Goal: Task Accomplishment & Management: Use online tool/utility

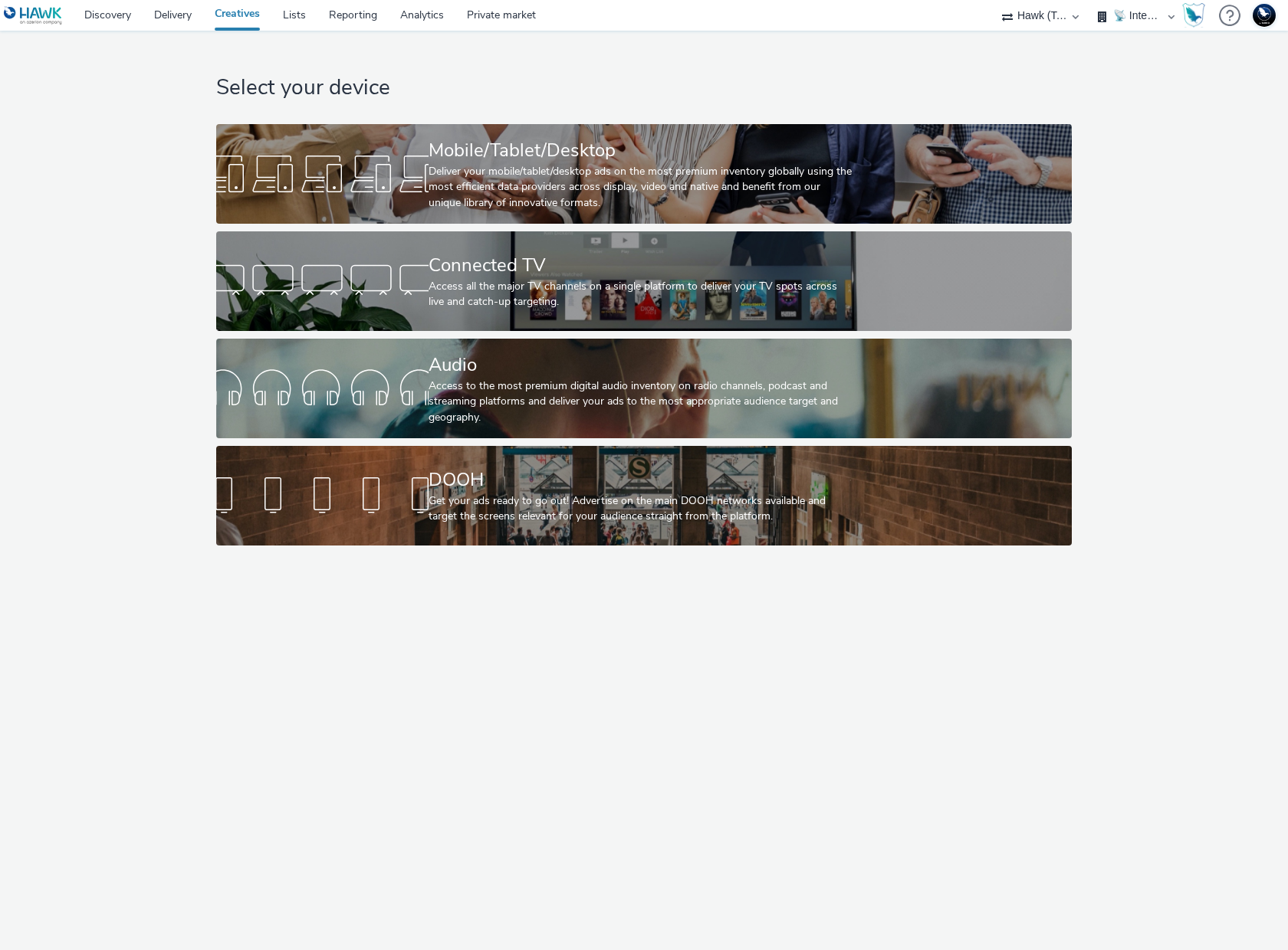
select select "2fc77e36-bb93-4aa3-9dff-dcb08e02eac6"
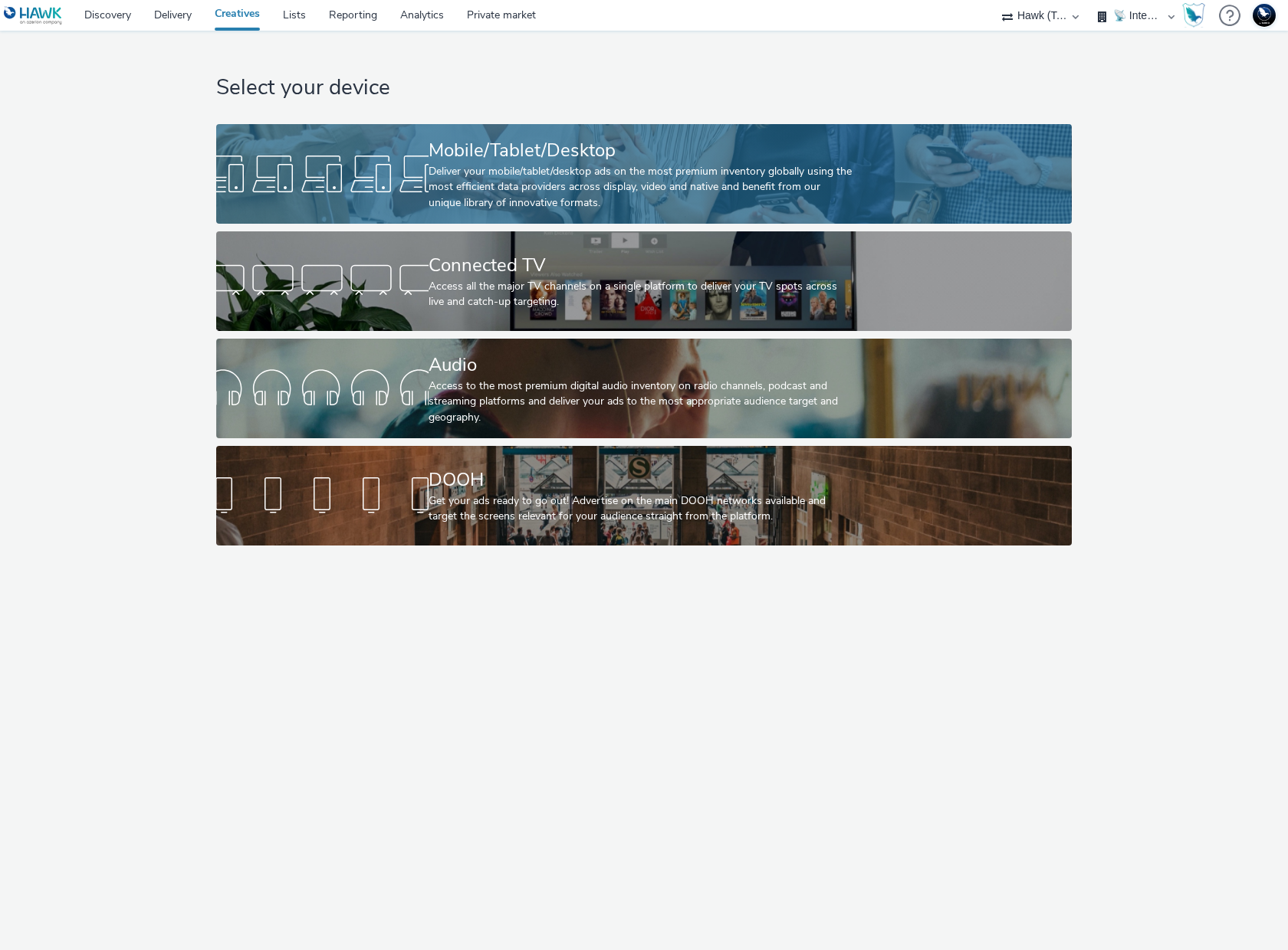
click at [471, 144] on div "Mobile/Tablet/Desktop" at bounding box center [640, 150] width 425 height 27
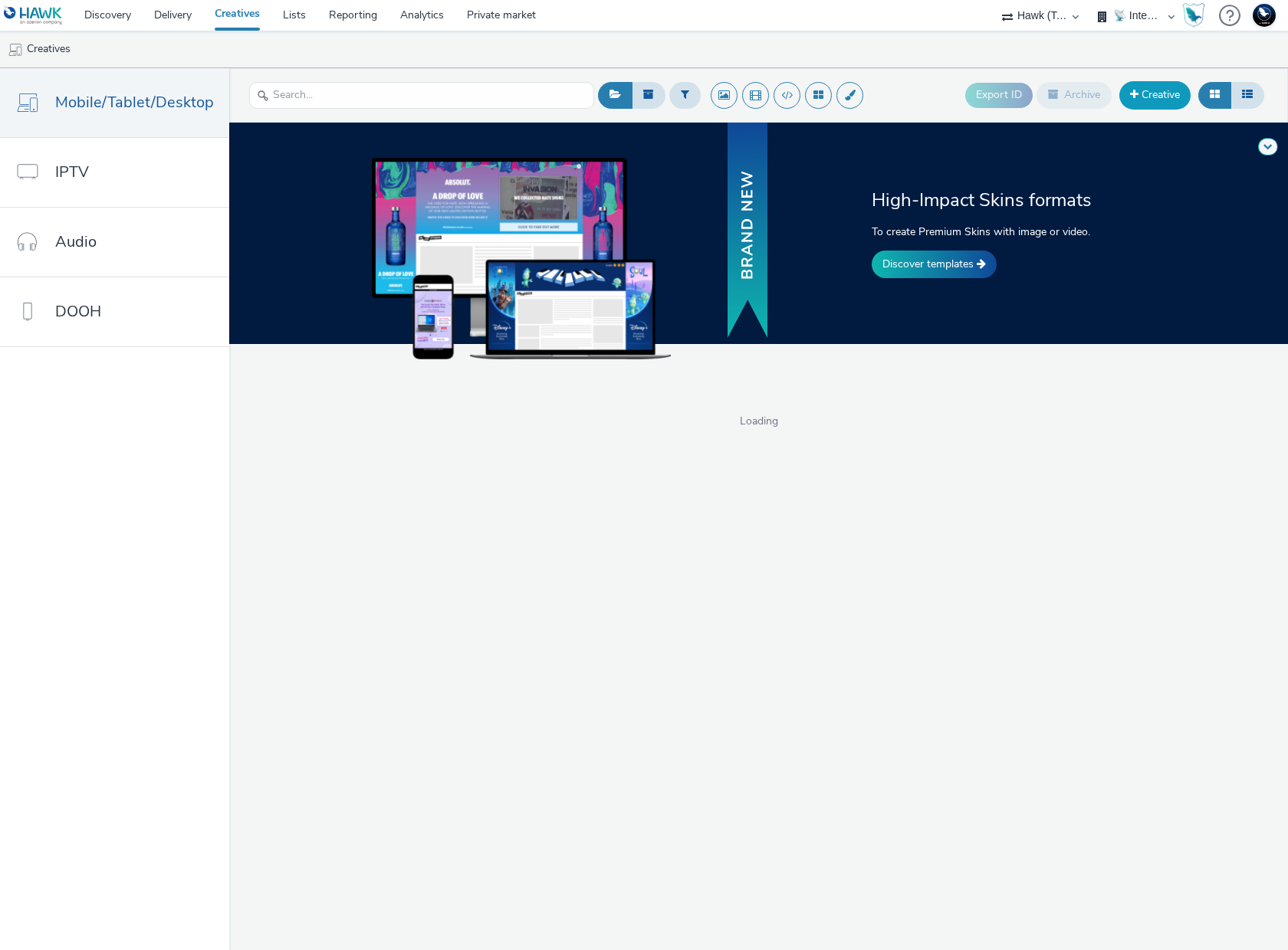
click at [1146, 93] on link "Creative" at bounding box center [1155, 95] width 72 height 28
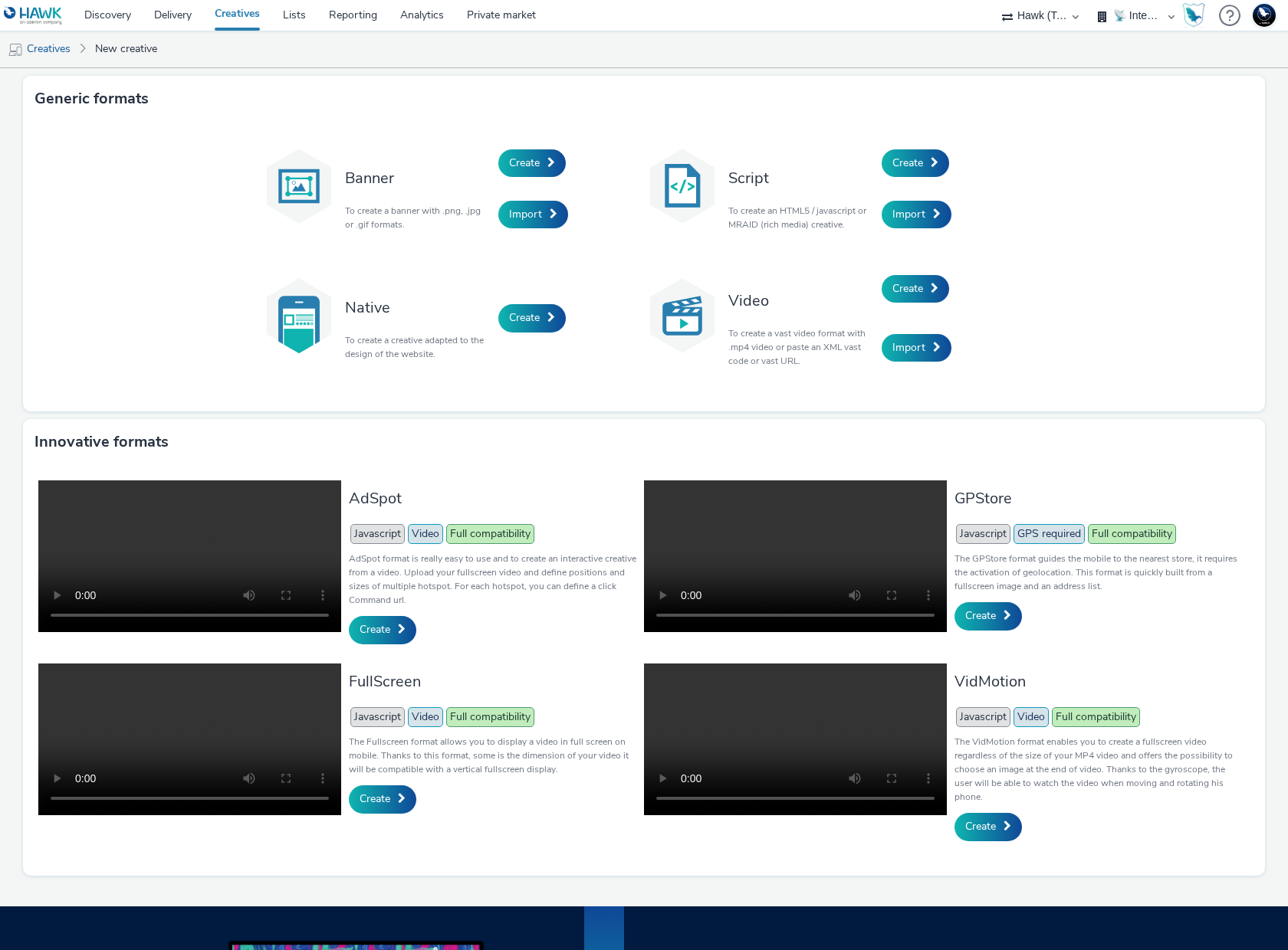
click at [1120, 13] on select "🇧🇪 Team BE 🇩🇪 Team DE 🇫🇷 Team FR 🇬🇧 Team UK 🌍 Demonstration 📡 Integration tests…" at bounding box center [1136, 15] width 92 height 30
select select "33113945-0fec-4247-9395-fb2ce4d33dcd"
click at [1090, 0] on select "🇧🇪 Team BE 🇩🇪 Team DE 🇫🇷 Team FR 🇬🇧 Team UK 🌍 Demonstration 📡 Integration tests…" at bounding box center [1136, 15] width 92 height 30
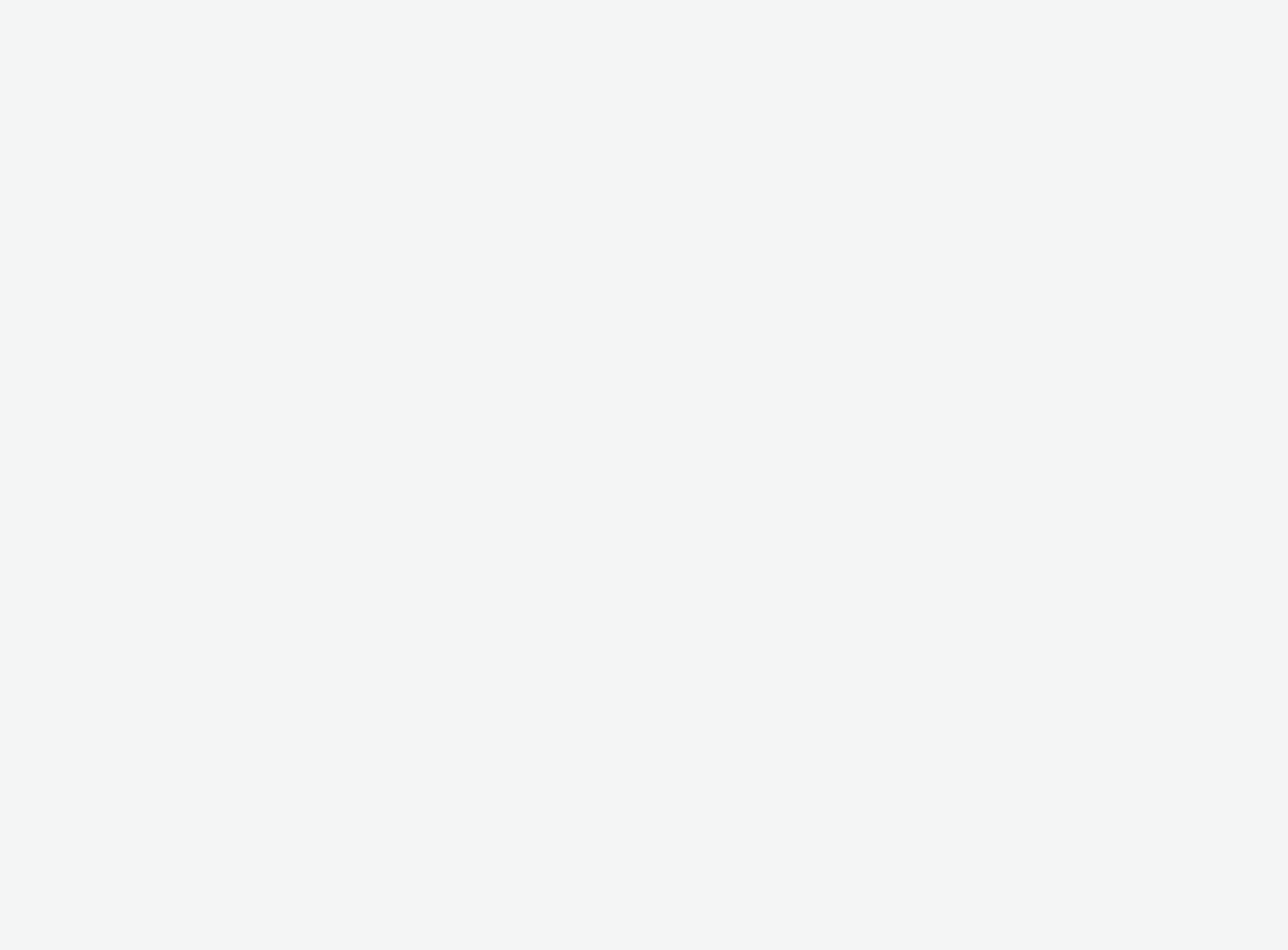
select select "2fc77e36-bb93-4aa3-9dff-dcb08e02eac6"
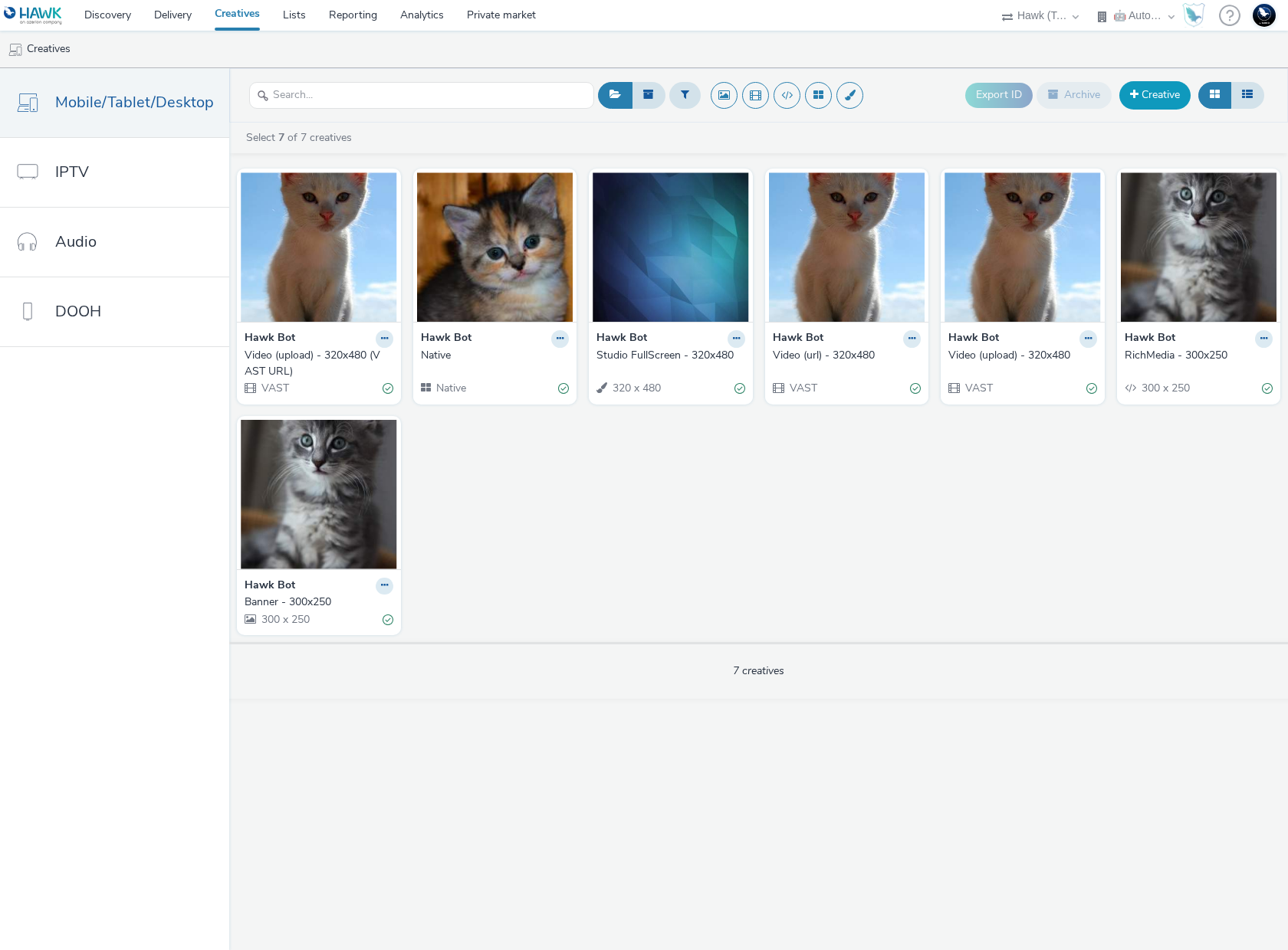
click at [1155, 95] on link "Creative" at bounding box center [1155, 95] width 72 height 28
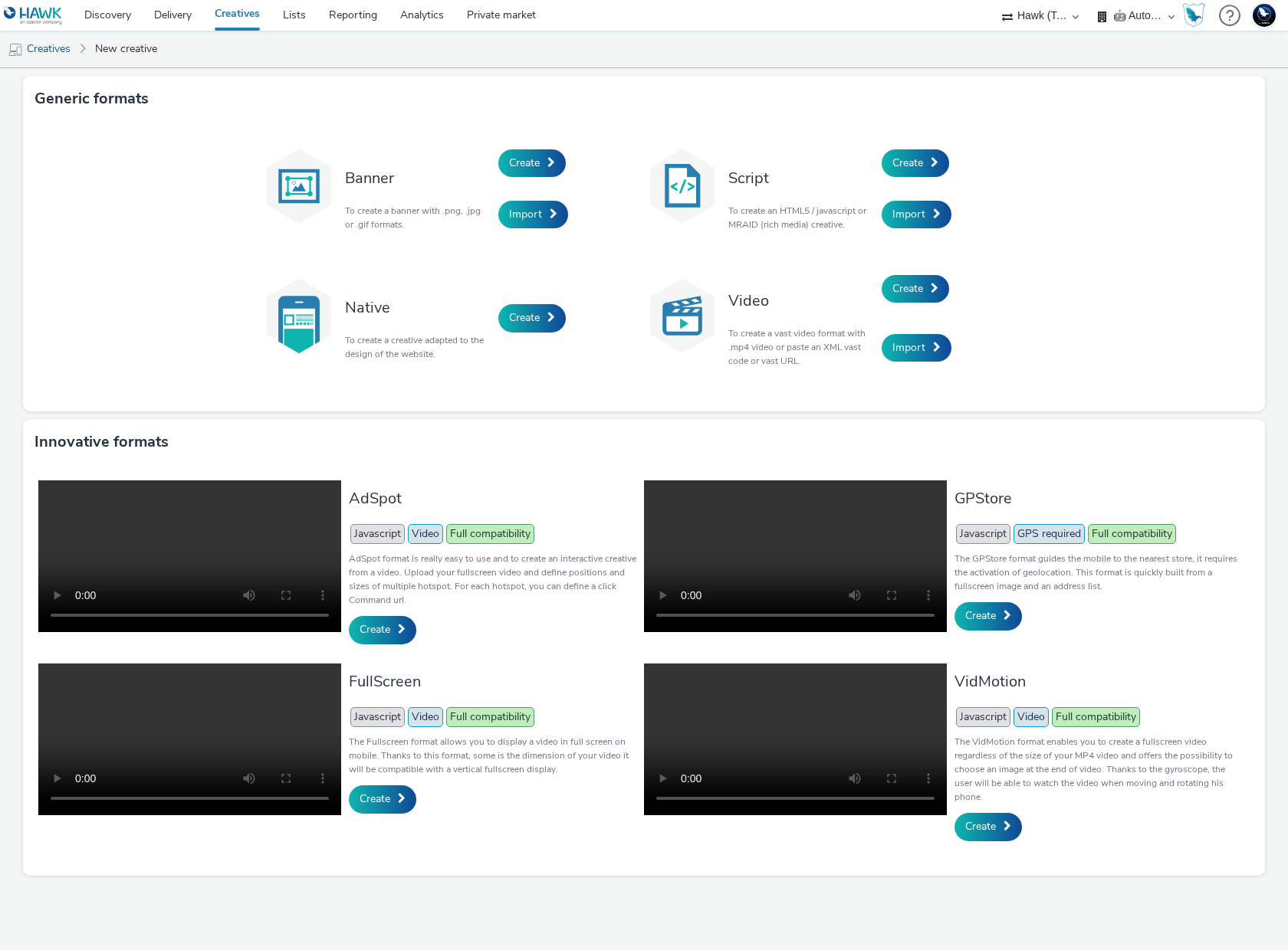
click at [577, 458] on div "Innovative formats" at bounding box center [644, 441] width 1241 height 46
click at [1137, 17] on select "🇧🇪 Team BE 🇩🇪 Team DE 🇫🇷 Team FR 🇬🇧 Team UK 🌍 Demonstration 📡 Integration tests…" at bounding box center [1136, 15] width 92 height 30
select select "2405a9d4-3350-4458-8d06-44f78962fa76"
click at [1090, 0] on select "🇧🇪 Team BE 🇩🇪 Team DE 🇫🇷 Team FR 🇬🇧 Team UK 🌍 Demonstration 📡 Integration tests…" at bounding box center [1136, 15] width 92 height 30
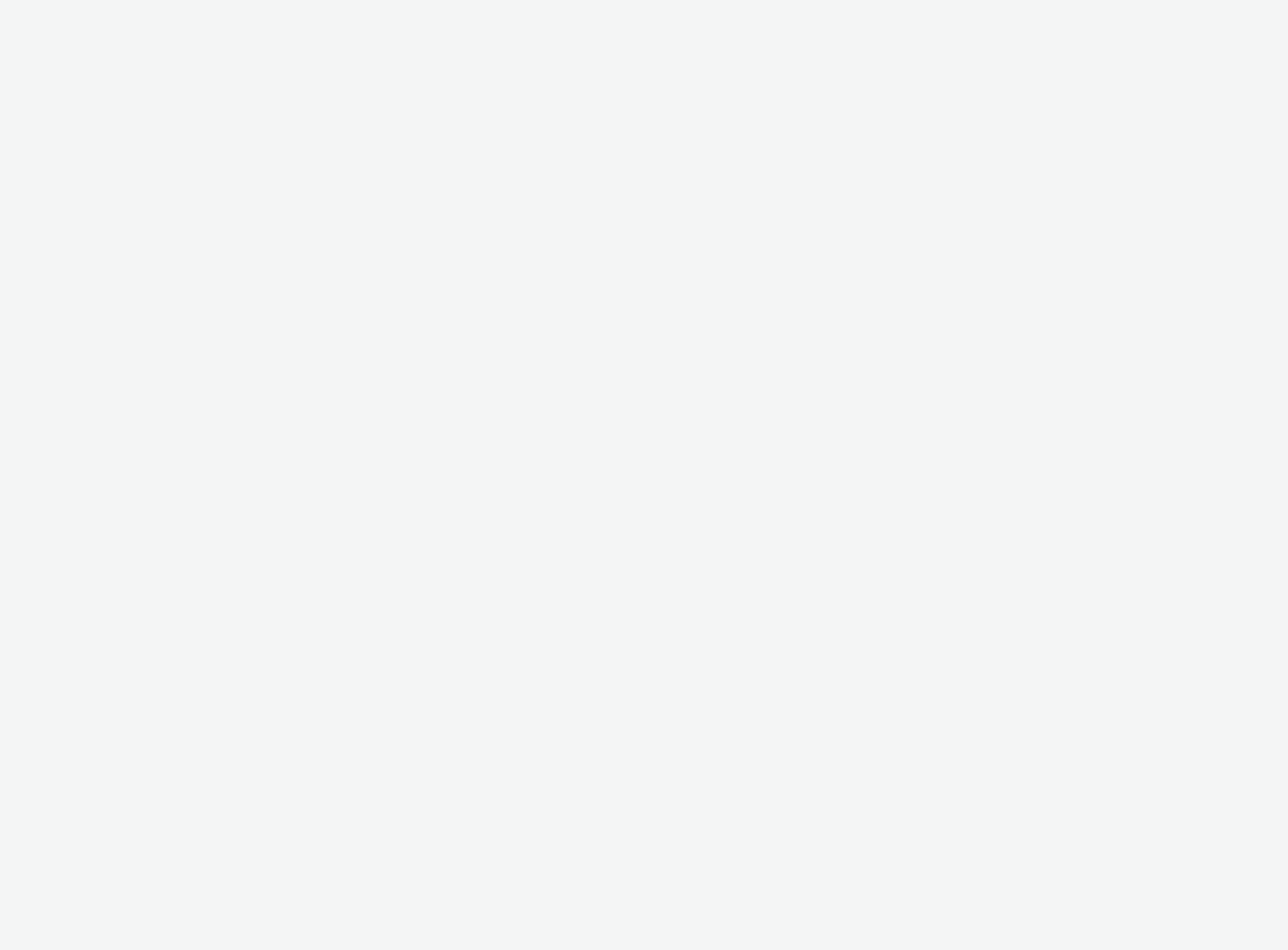
select select "2fc77e36-bb93-4aa3-9dff-dcb08e02eac6"
select select "2405a9d4-3350-4458-8d06-44f78962fa76"
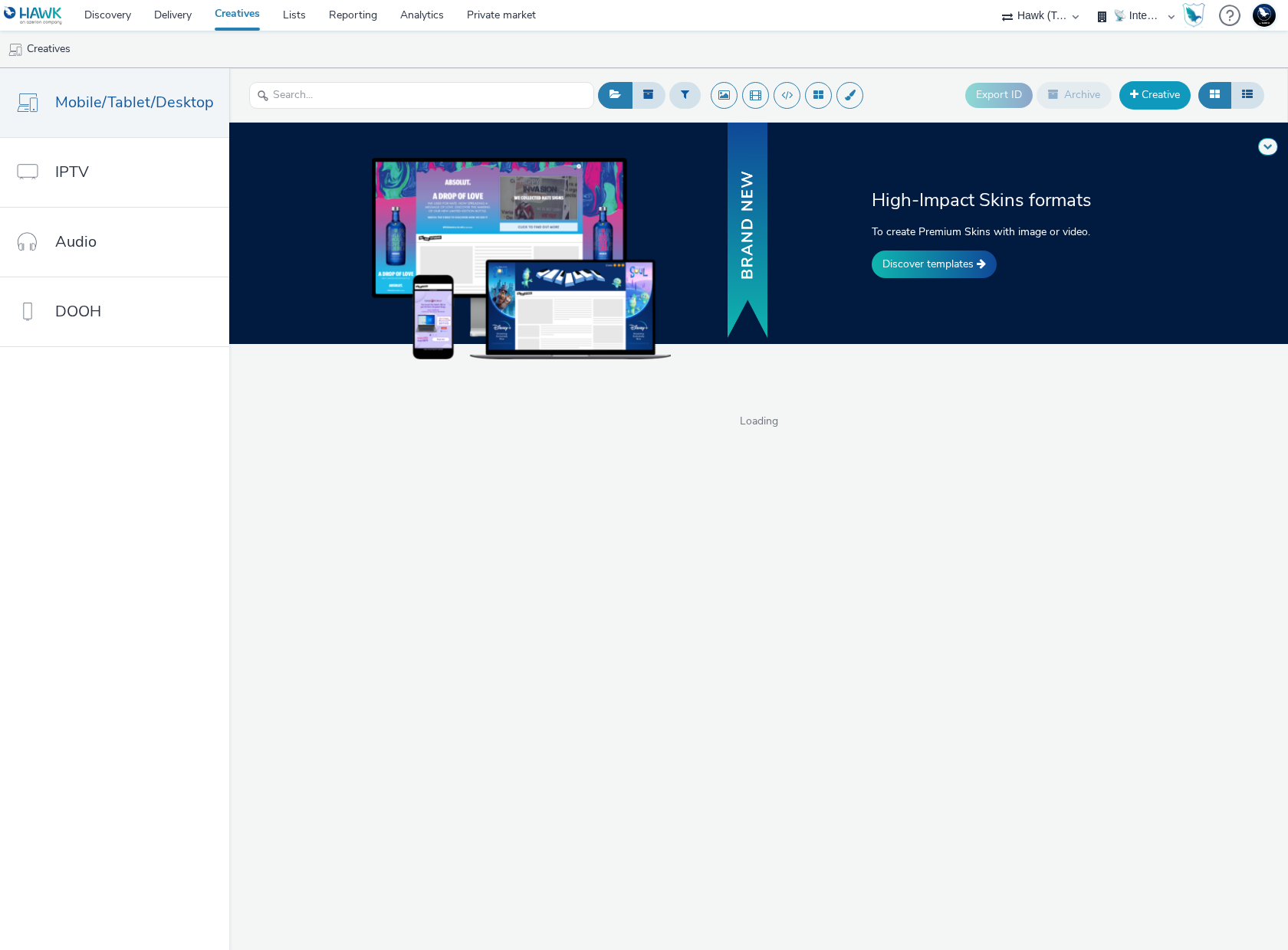
click at [1163, 92] on link "Creative" at bounding box center [1155, 95] width 72 height 28
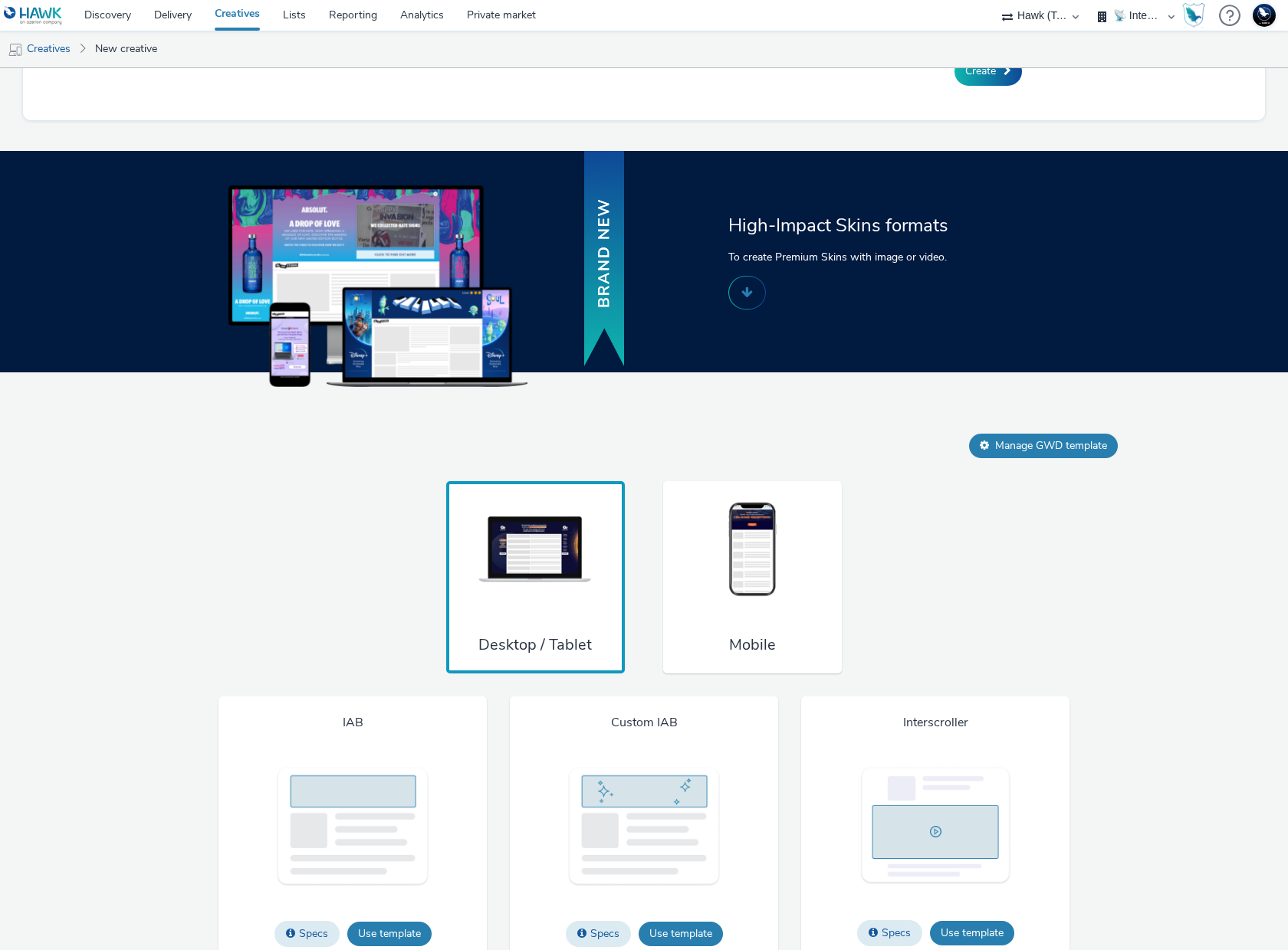
scroll to position [764, 0]
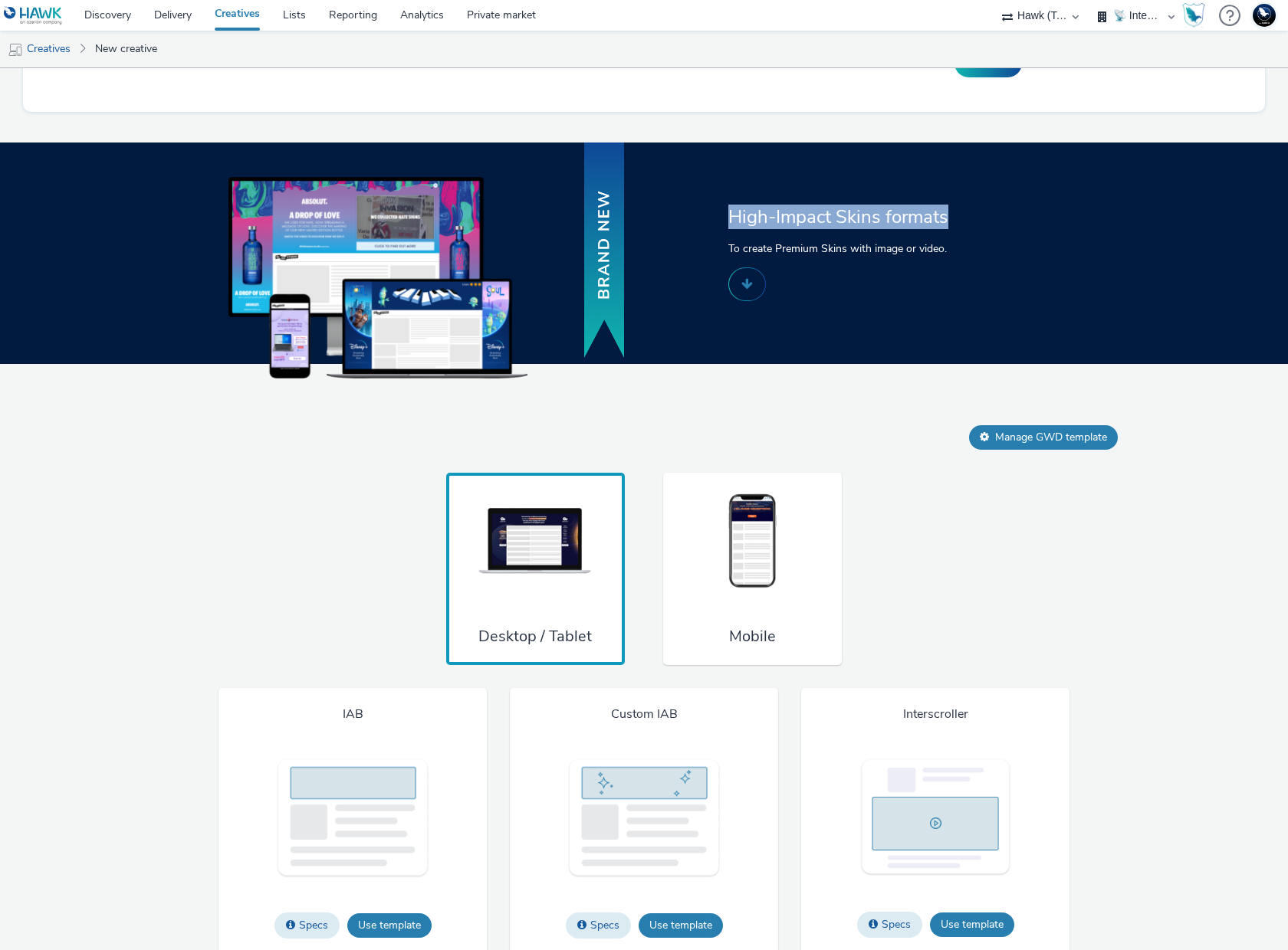
drag, startPoint x: 726, startPoint y: 228, endPoint x: 971, endPoint y: 221, distance: 245.1
click at [971, 221] on h2 "High-Impact Skins formats" at bounding box center [885, 217] width 314 height 24
click at [1122, 513] on div "Desktop / Tablet Mobile" at bounding box center [644, 569] width 1073 height 193
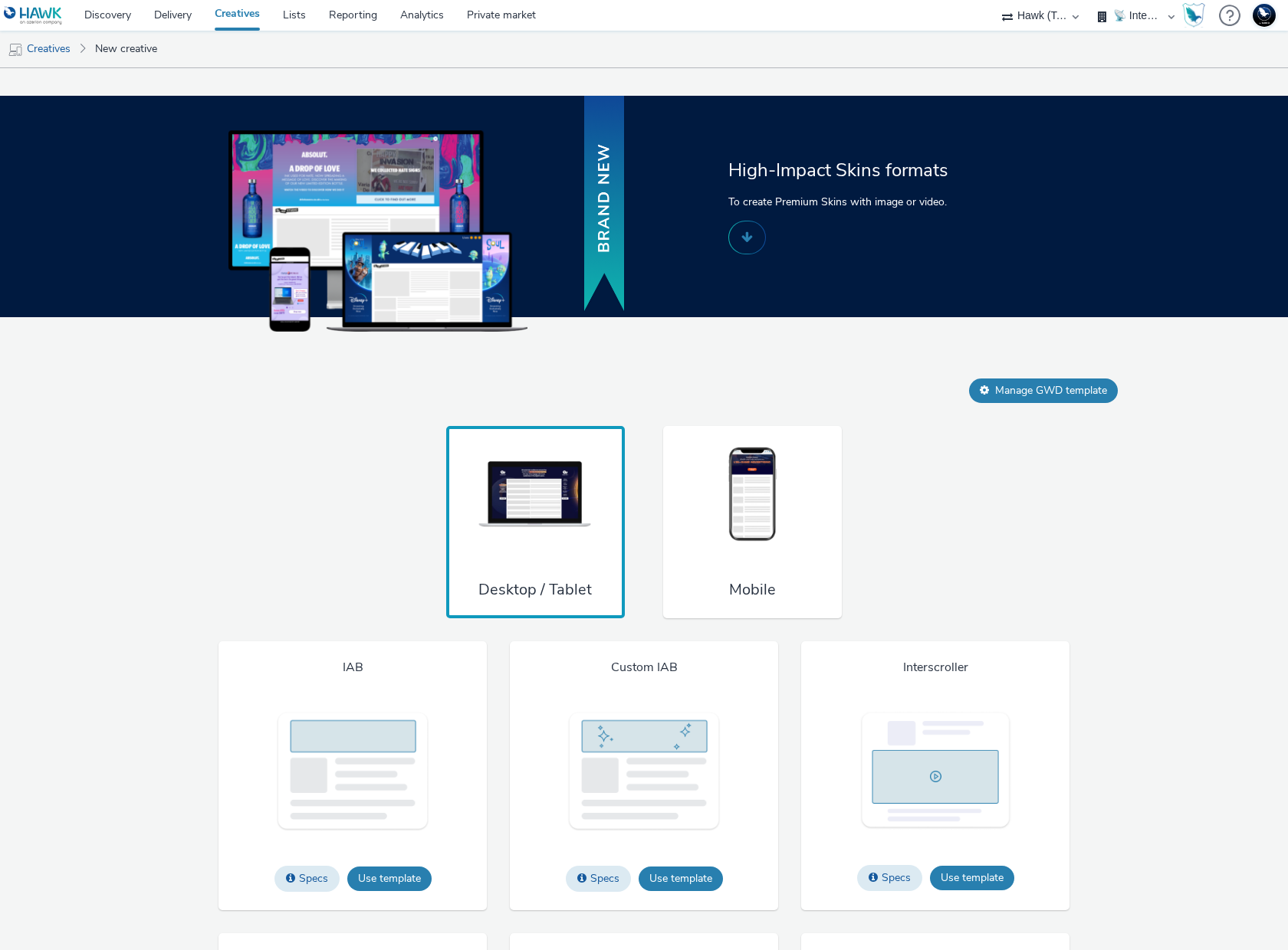
scroll to position [817, 0]
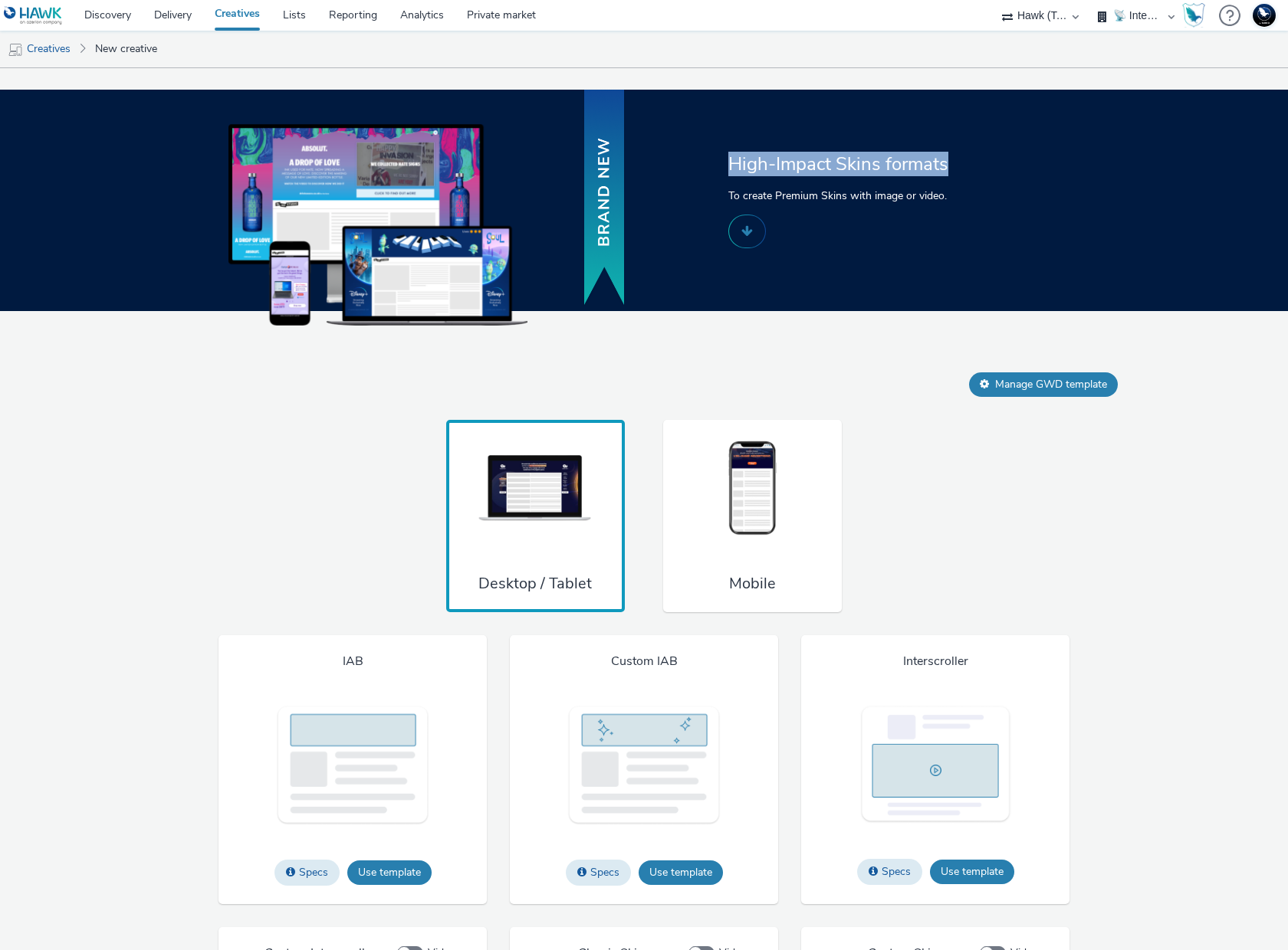
drag, startPoint x: 730, startPoint y: 169, endPoint x: 973, endPoint y: 171, distance: 243.0
click at [973, 171] on h2 "High-Impact Skins formats" at bounding box center [885, 163] width 314 height 24
copy h2 "High-Impact Skins formats"
